Goal: Use online tool/utility: Utilize a website feature to perform a specific function

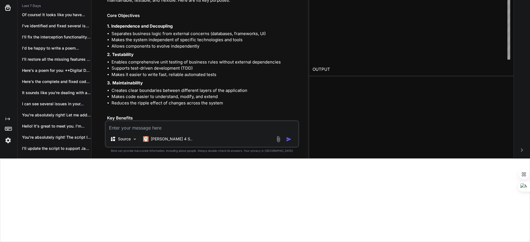
scroll to position [17534, 0]
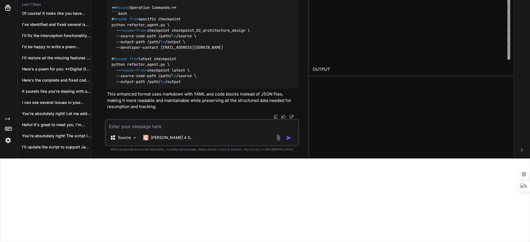
click at [141, 126] on textarea at bounding box center [202, 125] width 193 height 10
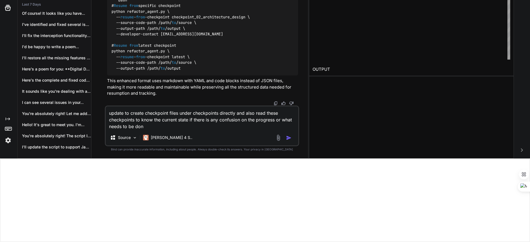
type textarea "update to create checkpoint files under checkpoints directly and also read thes…"
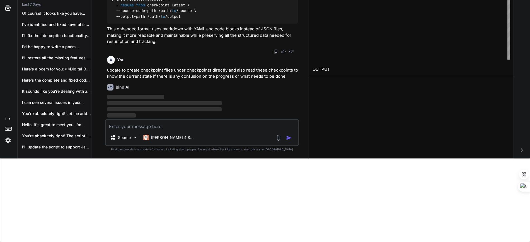
scroll to position [17599, 0]
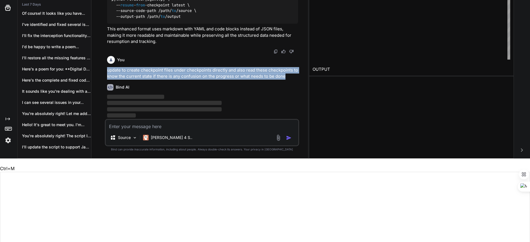
drag, startPoint x: 106, startPoint y: 69, endPoint x: 287, endPoint y: 75, distance: 180.6
click at [287, 75] on div "You what is the purpose of clean architecture Bind AI Clean Architecture is a s…" at bounding box center [202, 37] width 193 height 163
copy p "update to create checkpoint files under checkpoints directly and also read thes…"
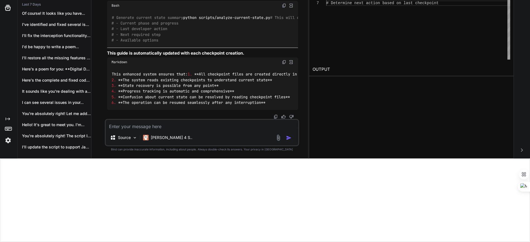
scroll to position [23411, 0]
click at [277, 116] on img at bounding box center [275, 117] width 4 height 4
click at [129, 125] on textarea at bounding box center [202, 125] width 193 height 10
type textarea "do not add any scripts as its ai llm prompt and all instructions for llm models"
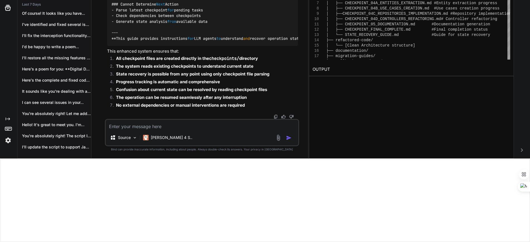
scroll to position [28686, 0]
click at [132, 126] on textarea at bounding box center [202, 125] width 193 height 10
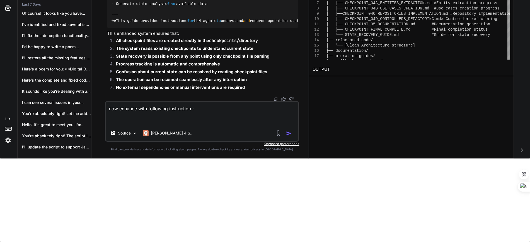
paste textarea "New code should be independent and do not try to integration with old code. onc…"
type textarea "now enhance with following instruction : New code should be independent and do …"
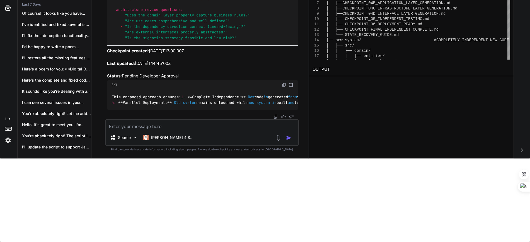
scroll to position [35560, 0]
click at [274, 116] on img at bounding box center [275, 117] width 4 height 4
